Goal: Task Accomplishment & Management: Use online tool/utility

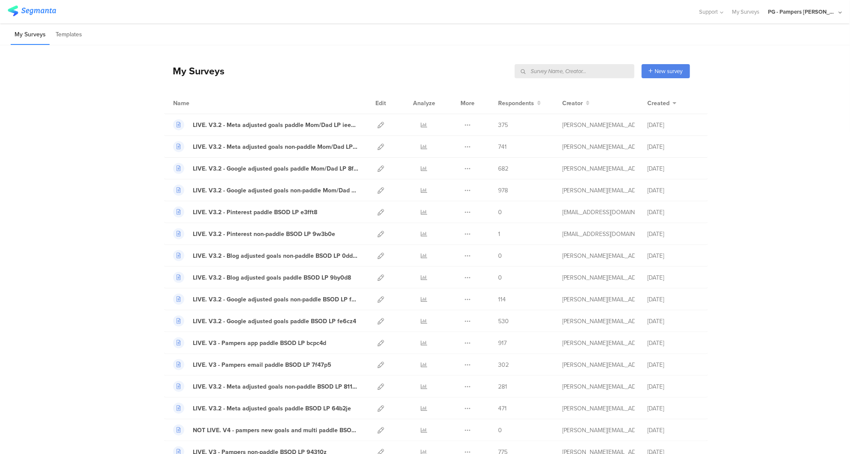
click at [541, 66] on input "text" at bounding box center [575, 71] width 120 height 14
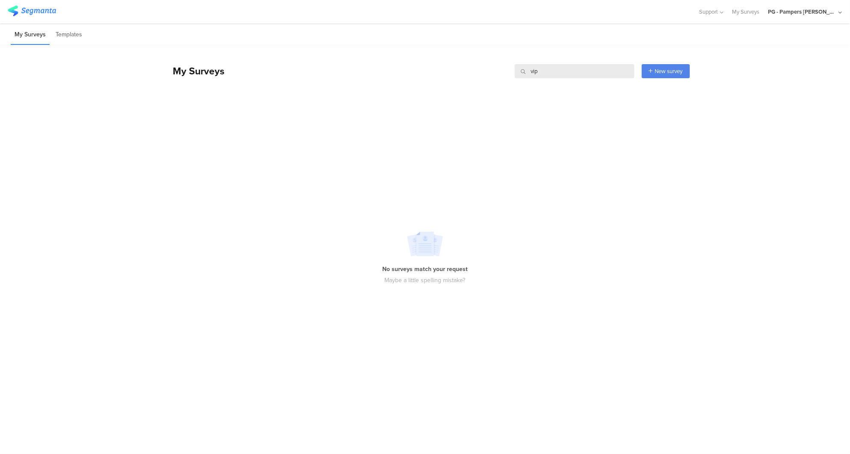
click at [554, 75] on input "vip" at bounding box center [575, 71] width 120 height 14
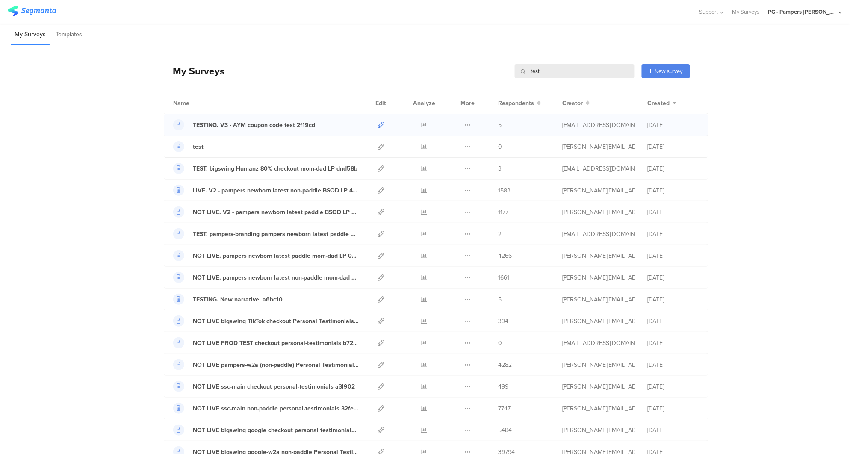
type input "test"
click at [379, 124] on icon at bounding box center [381, 125] width 6 height 6
click at [547, 67] on input "test" at bounding box center [575, 71] width 120 height 14
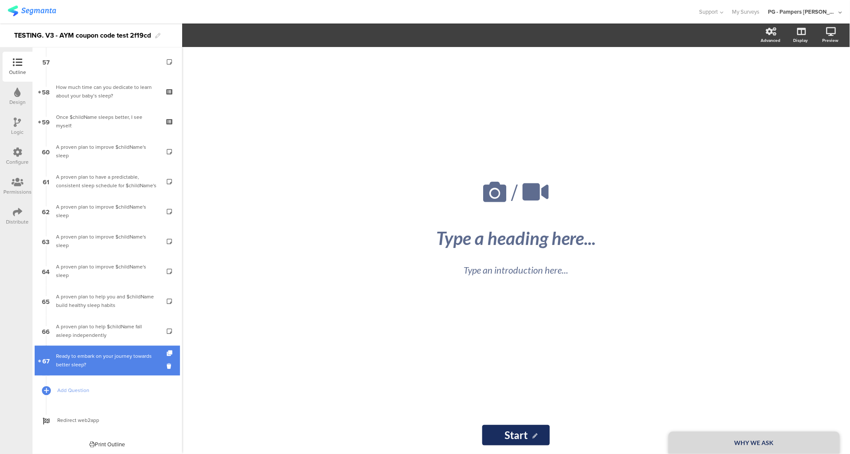
scroll to position [1682, 0]
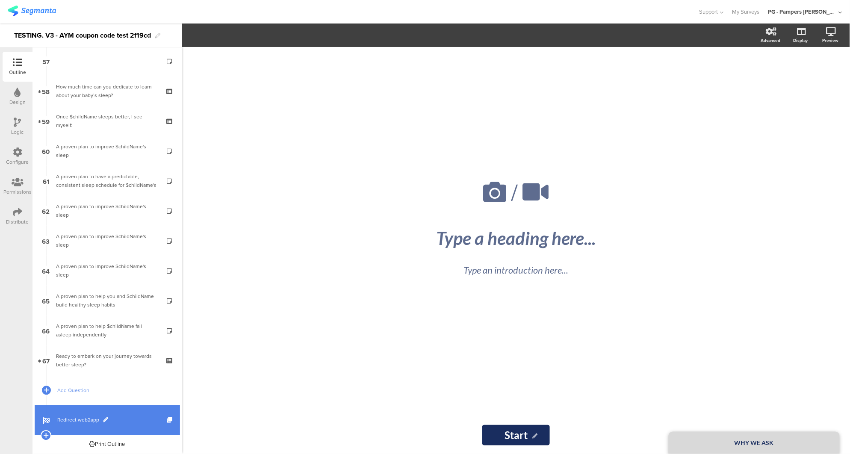
click at [75, 421] on span "Redirect web2app" at bounding box center [111, 420] width 109 height 9
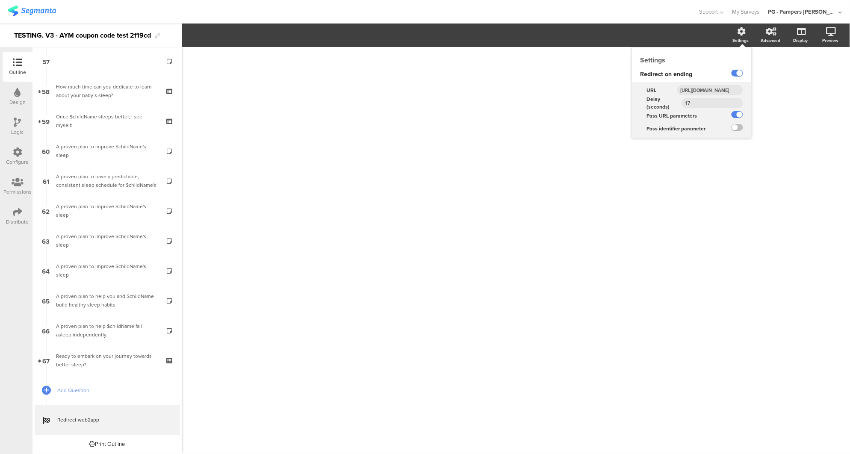
click at [719, 92] on input "[URL][DOMAIN_NAME]" at bounding box center [711, 90] width 66 height 10
